Goal: Register for event/course

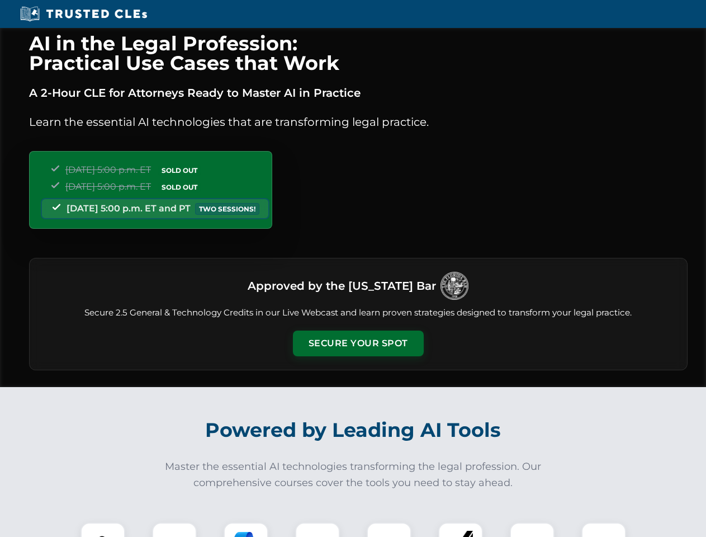
click at [358, 343] on button "Secure Your Spot" at bounding box center [358, 344] width 131 height 26
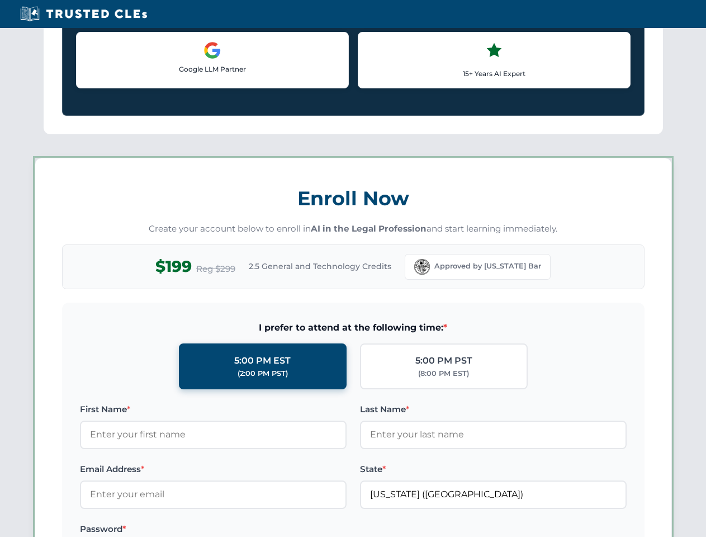
click at [175, 530] on label "Password *" at bounding box center [213, 528] width 267 height 13
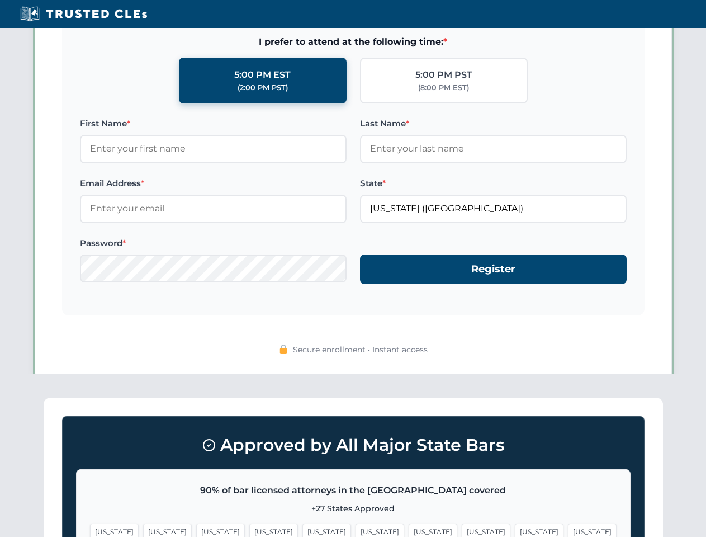
click at [409, 530] on span "[US_STATE]" at bounding box center [433, 532] width 49 height 16
click at [515, 530] on span "[US_STATE]" at bounding box center [539, 532] width 49 height 16
